Goal: Task Accomplishment & Management: Use online tool/utility

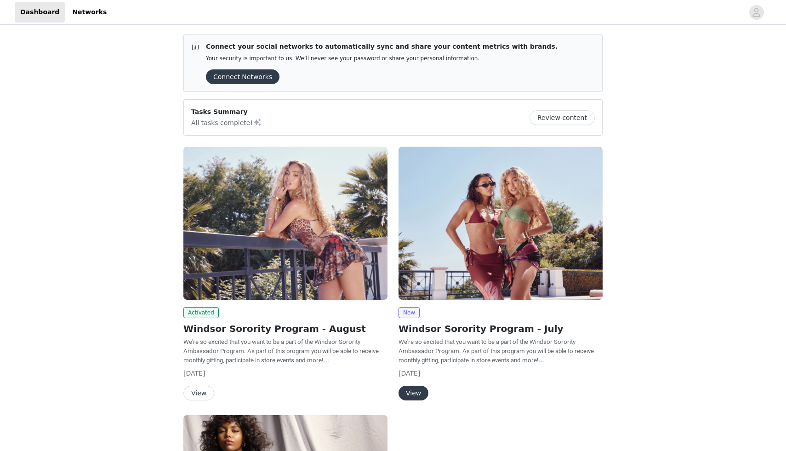
click at [204, 395] on button "View" at bounding box center [198, 393] width 31 height 15
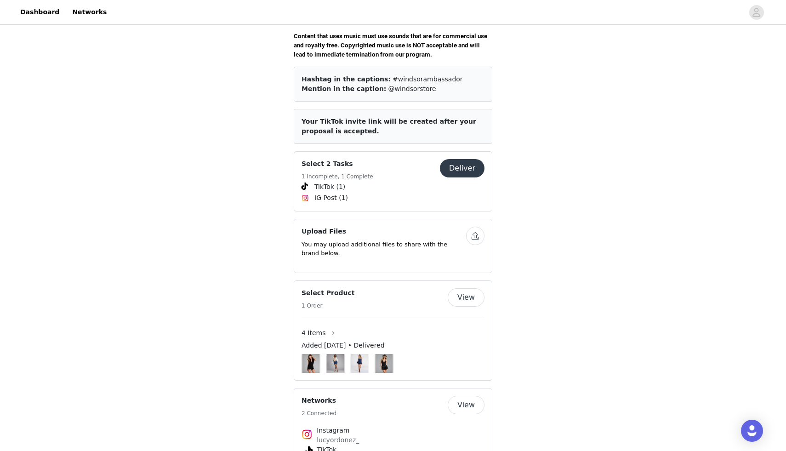
scroll to position [380, 0]
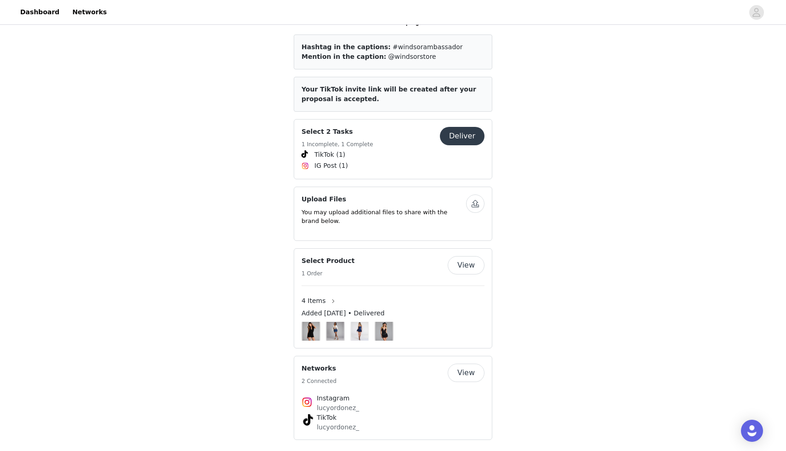
click at [466, 127] on button "Deliver" at bounding box center [462, 136] width 45 height 18
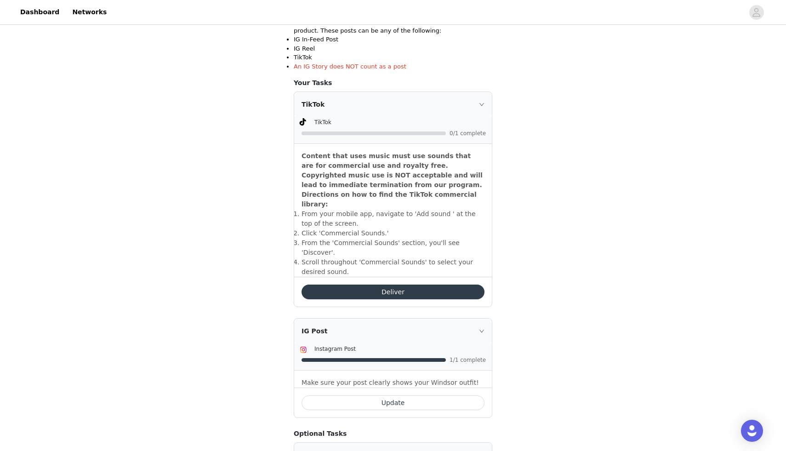
scroll to position [203, 0]
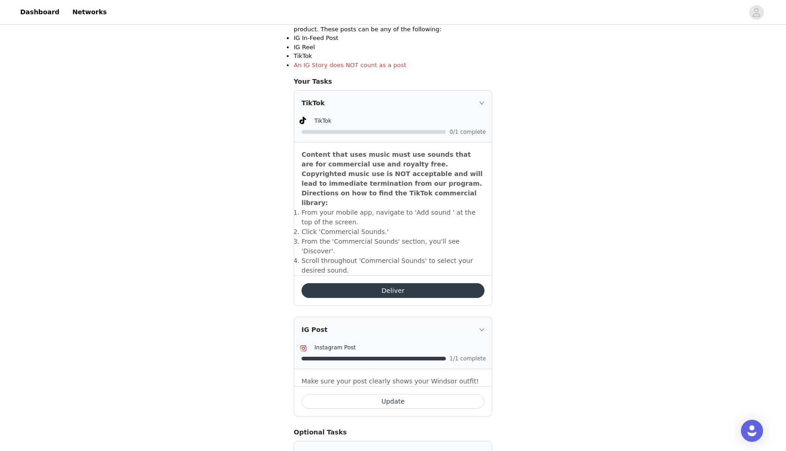
click at [424, 283] on button "Deliver" at bounding box center [393, 290] width 183 height 15
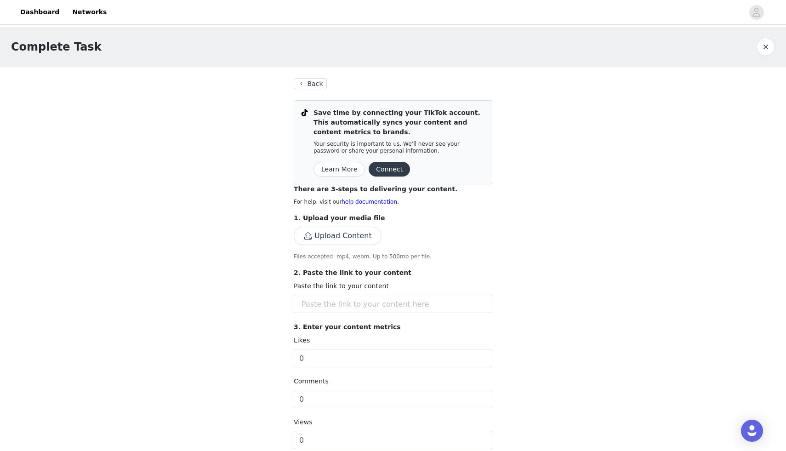
click at [390, 175] on button "Connect" at bounding box center [389, 169] width 41 height 15
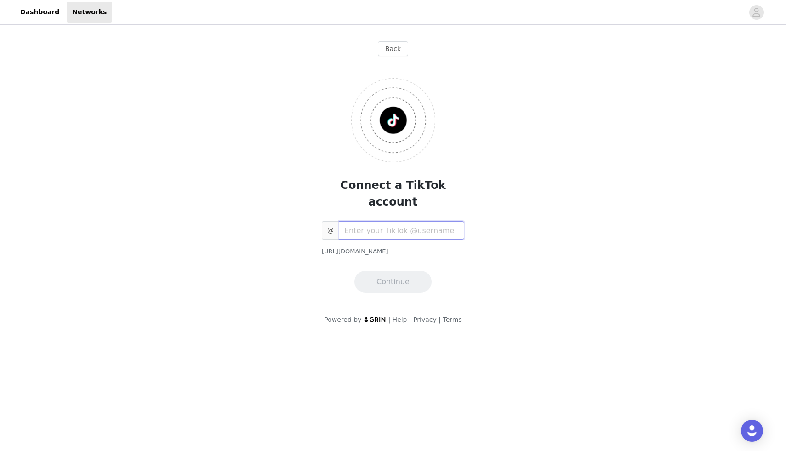
click at [397, 221] on input "text" at bounding box center [402, 230] width 126 height 18
type input "lucyordonez_"
click at [409, 271] on button "Continue" at bounding box center [393, 282] width 77 height 22
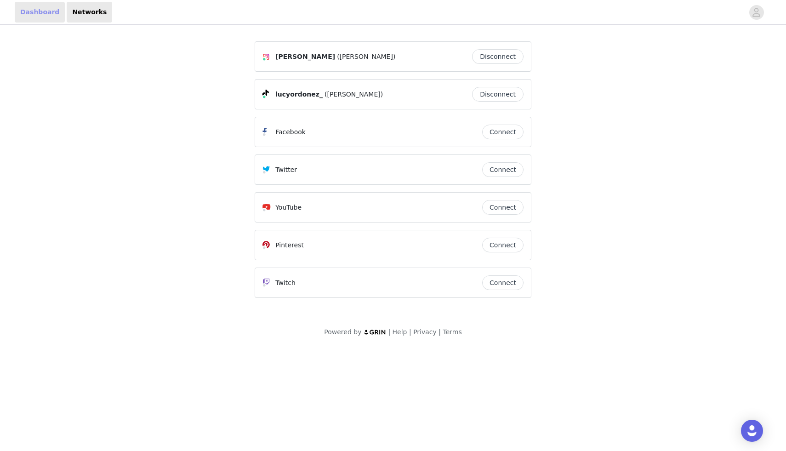
click at [42, 14] on link "Dashboard" at bounding box center [40, 12] width 50 height 21
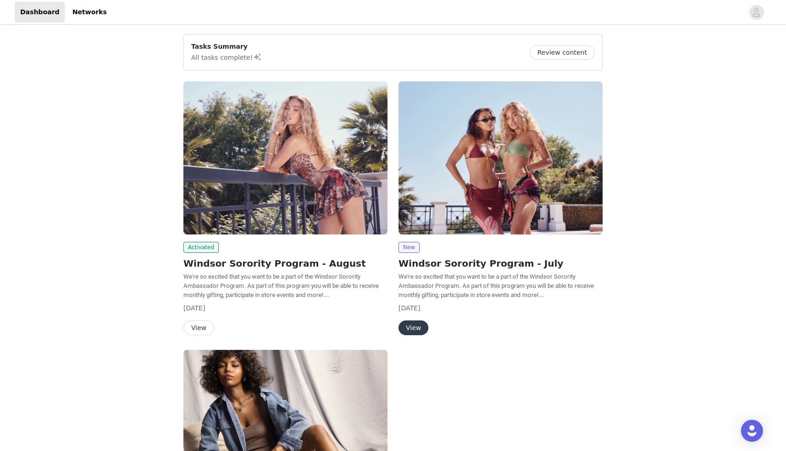
click at [200, 325] on button "View" at bounding box center [198, 327] width 31 height 15
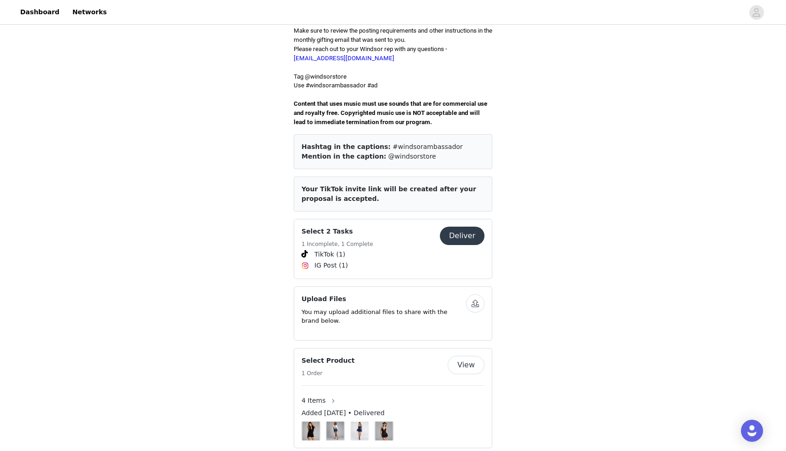
scroll to position [315, 0]
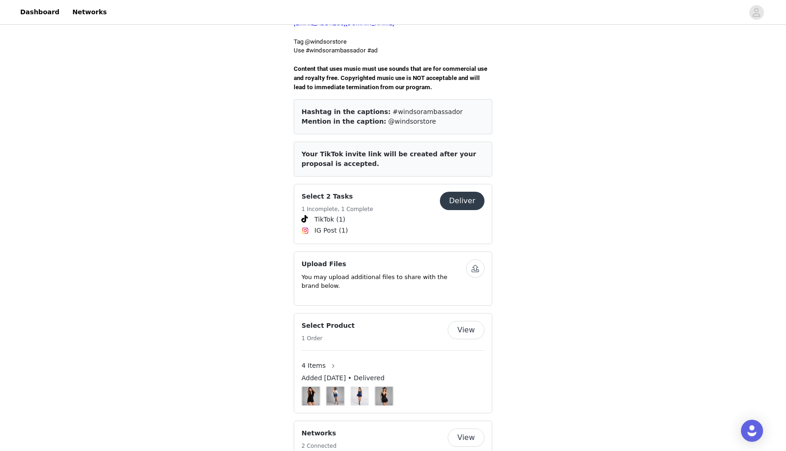
click at [462, 192] on button "Deliver" at bounding box center [462, 201] width 45 height 18
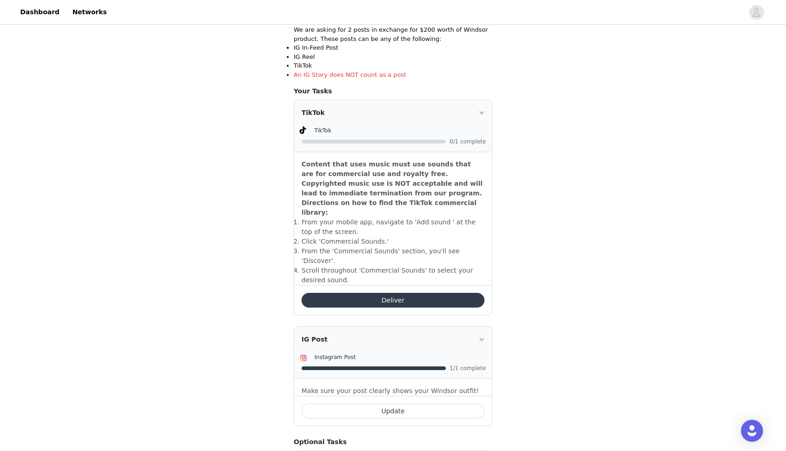
scroll to position [195, 0]
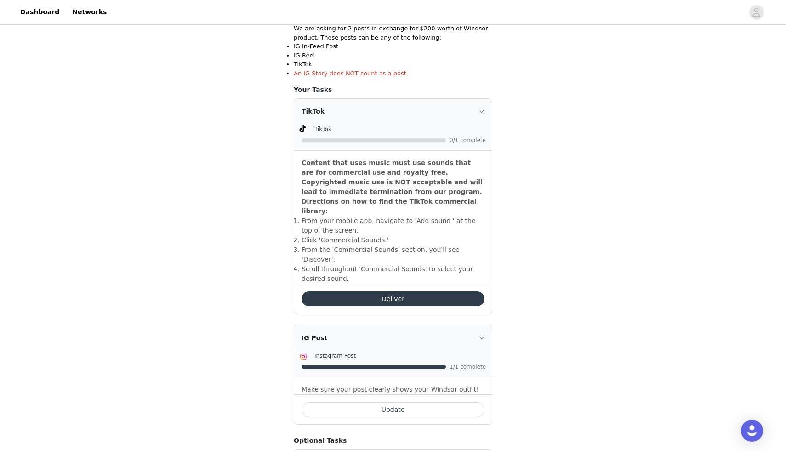
click at [389, 292] on button "Deliver" at bounding box center [393, 299] width 183 height 15
